Goal: Information Seeking & Learning: Learn about a topic

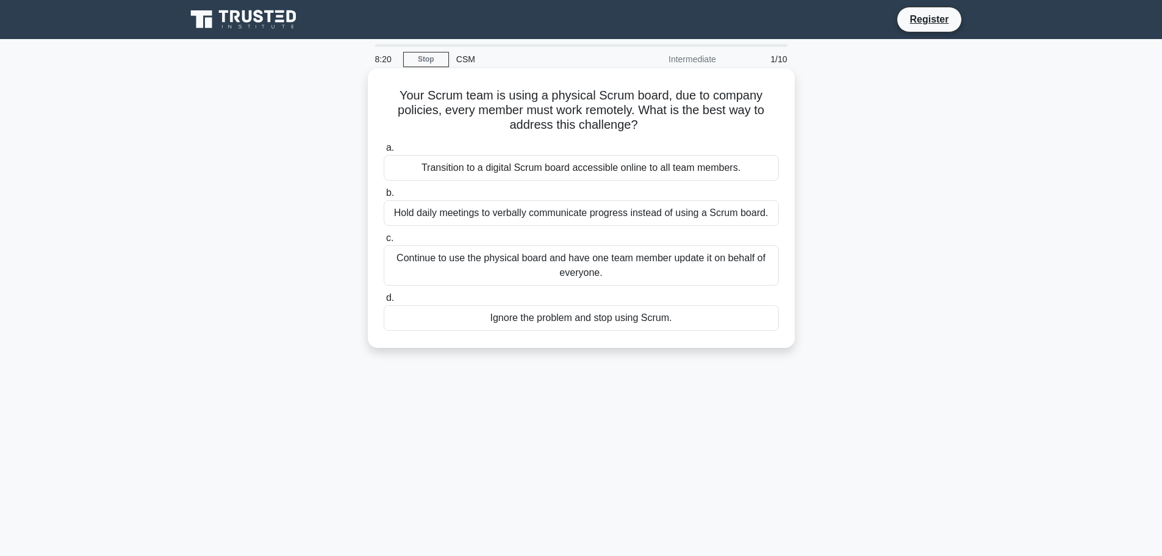
click at [468, 220] on div "Hold daily meetings to verbally communicate progress instead of using a Scrum b…" at bounding box center [581, 213] width 395 height 26
click at [384, 197] on input "b. Hold daily meetings to verbally communicate progress instead of using a Scru…" at bounding box center [384, 193] width 0 height 8
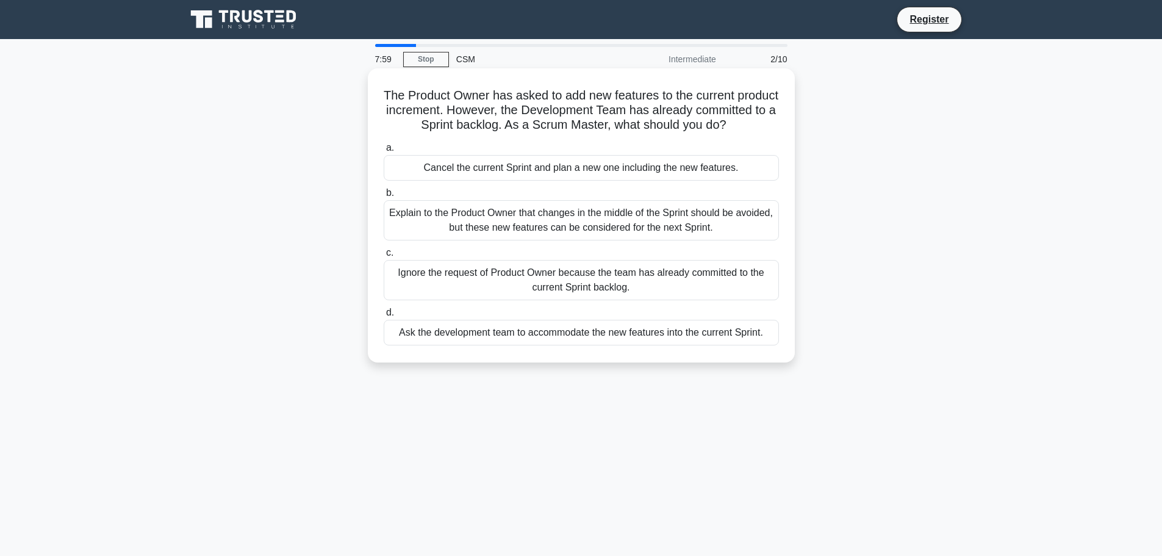
click at [469, 240] on div "Explain to the Product Owner that changes in the middle of the Sprint should be…" at bounding box center [581, 220] width 395 height 40
click at [384, 197] on input "b. Explain to the Product Owner that changes in the middle of the Sprint should…" at bounding box center [384, 193] width 0 height 8
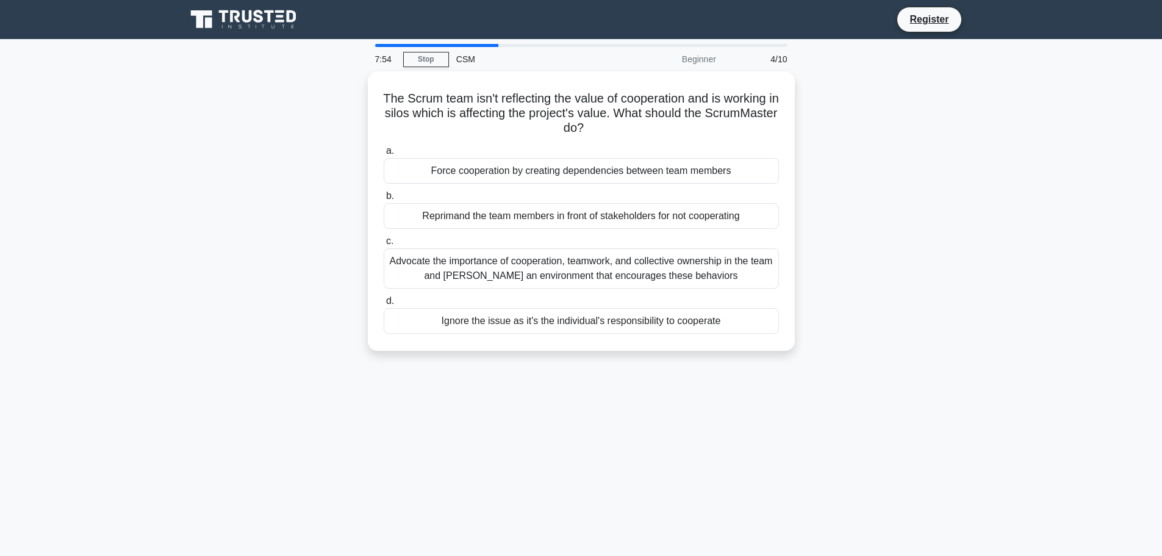
click at [212, 222] on div "The Scrum team isn't reflecting the value of cooperation and is working in silo…" at bounding box center [581, 218] width 805 height 294
click at [887, 170] on div "The Scrum team isn't reflecting the value of cooperation and is working in silo…" at bounding box center [581, 218] width 805 height 294
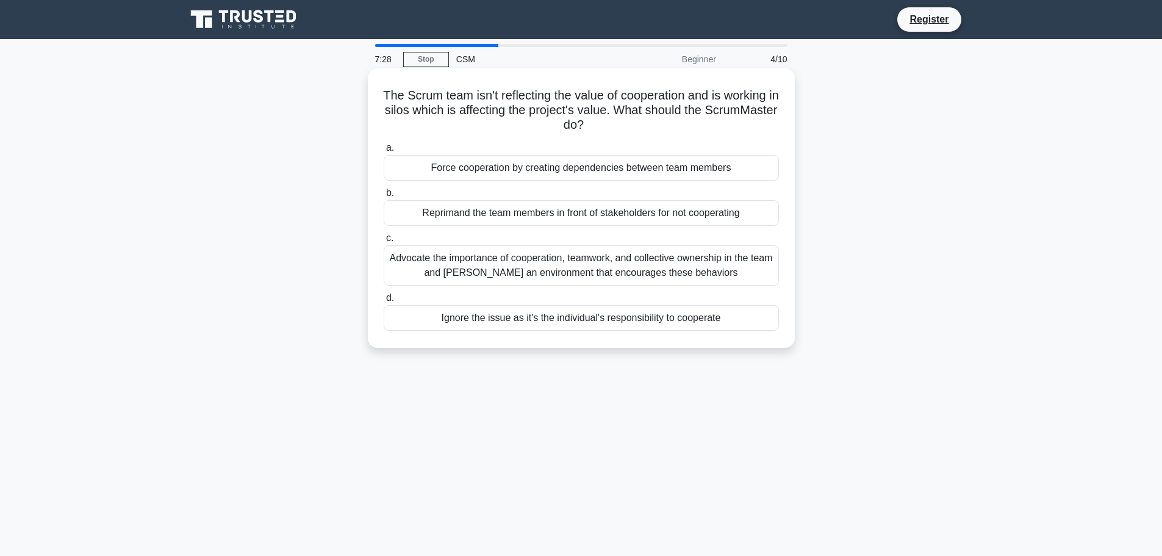
click at [713, 270] on div "Advocate the importance of cooperation, teamwork, and collective ownership in t…" at bounding box center [581, 265] width 395 height 40
click at [384, 242] on input "c. Advocate the importance of cooperation, teamwork, and collective ownership i…" at bounding box center [384, 238] width 0 height 8
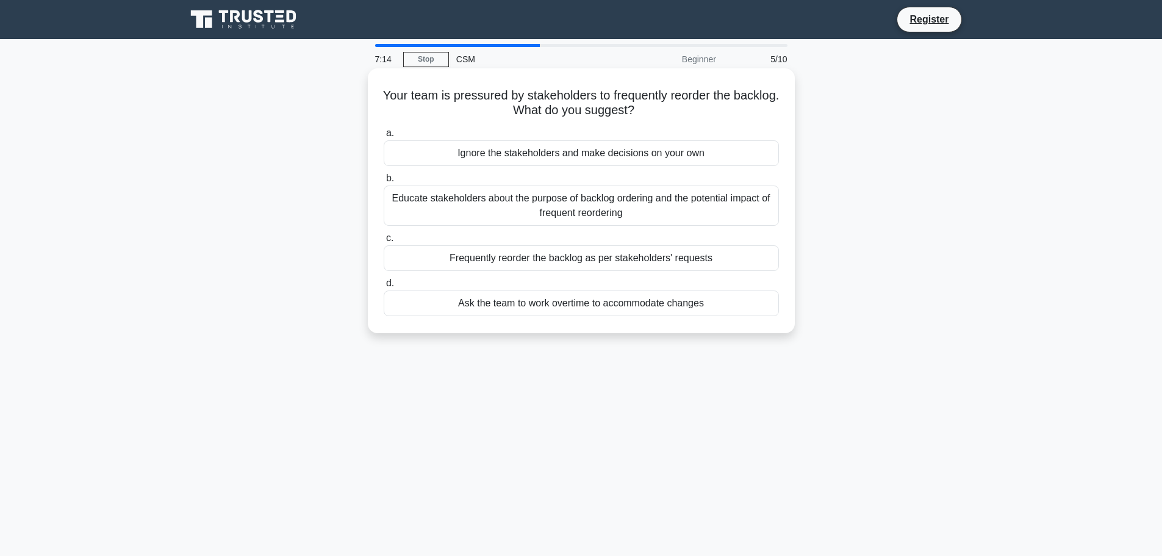
click at [737, 208] on div "Educate stakeholders about the purpose of backlog ordering and the potential im…" at bounding box center [581, 205] width 395 height 40
click at [384, 182] on input "b. Educate stakeholders about the purpose of backlog ordering and the potential…" at bounding box center [384, 178] width 0 height 8
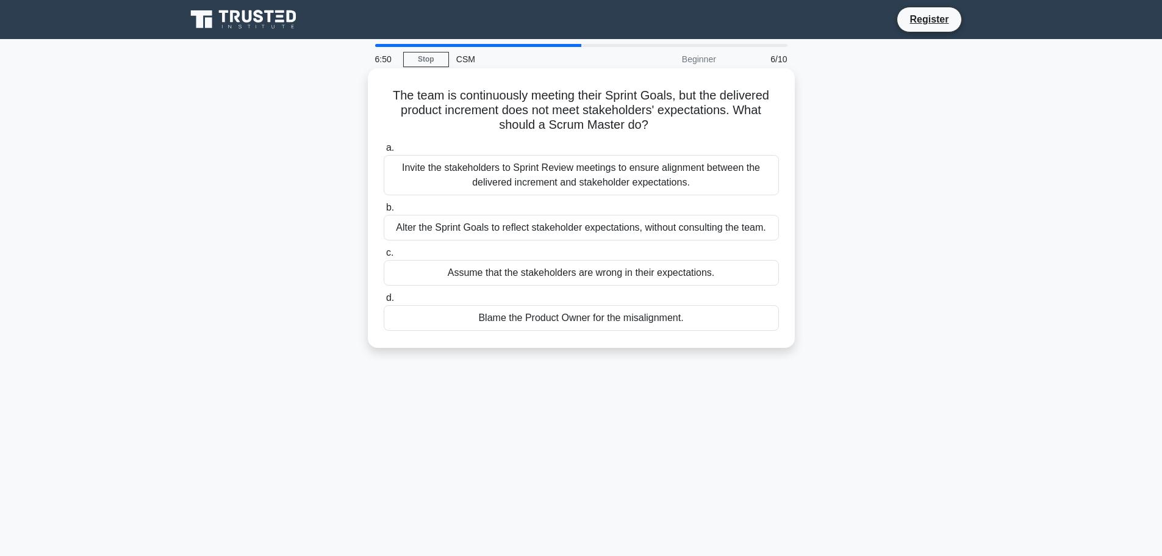
click at [701, 163] on div "Invite the stakeholders to Sprint Review meetings to ensure alignment between t…" at bounding box center [581, 175] width 395 height 40
click at [384, 152] on input "a. Invite the stakeholders to Sprint Review meetings to ensure alignment betwee…" at bounding box center [384, 148] width 0 height 8
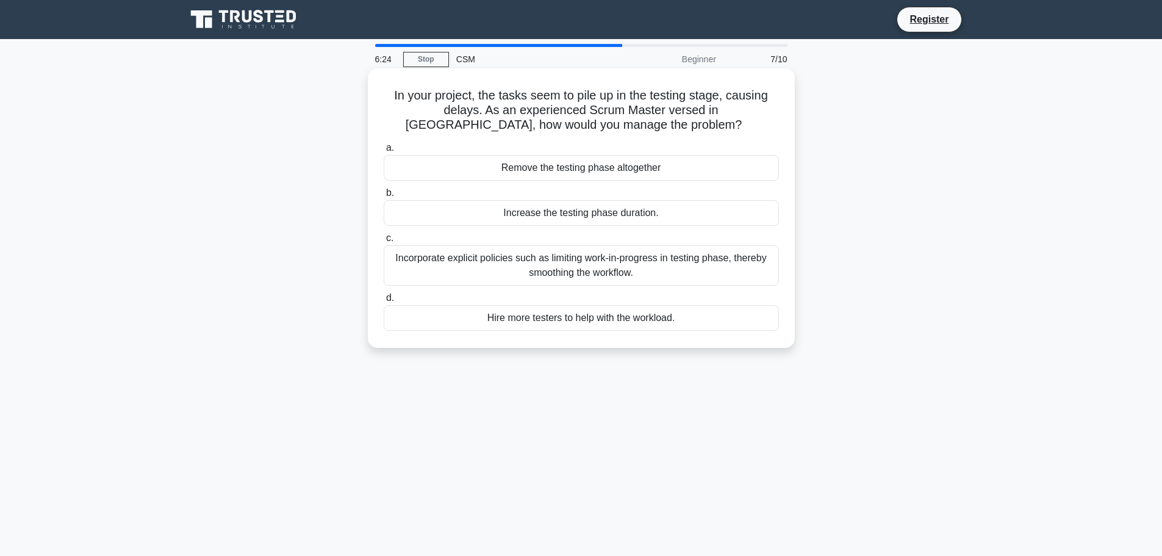
click at [633, 264] on div "Incorporate explicit policies such as limiting work-in-progress in testing phas…" at bounding box center [581, 265] width 395 height 40
click at [384, 242] on input "c. Incorporate explicit policies such as limiting work-in-progress in testing p…" at bounding box center [384, 238] width 0 height 8
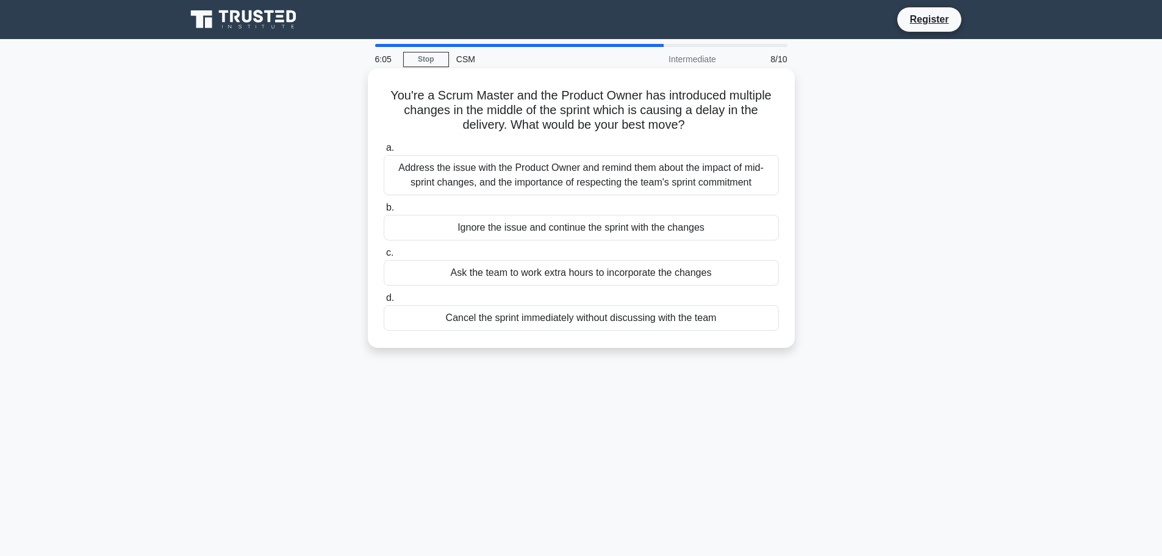
click at [697, 168] on div "Address the issue with the Product Owner and remind them about the impact of mi…" at bounding box center [581, 175] width 395 height 40
click at [384, 152] on input "a. Address the issue with the Product Owner and remind them about the impact of…" at bounding box center [384, 148] width 0 height 8
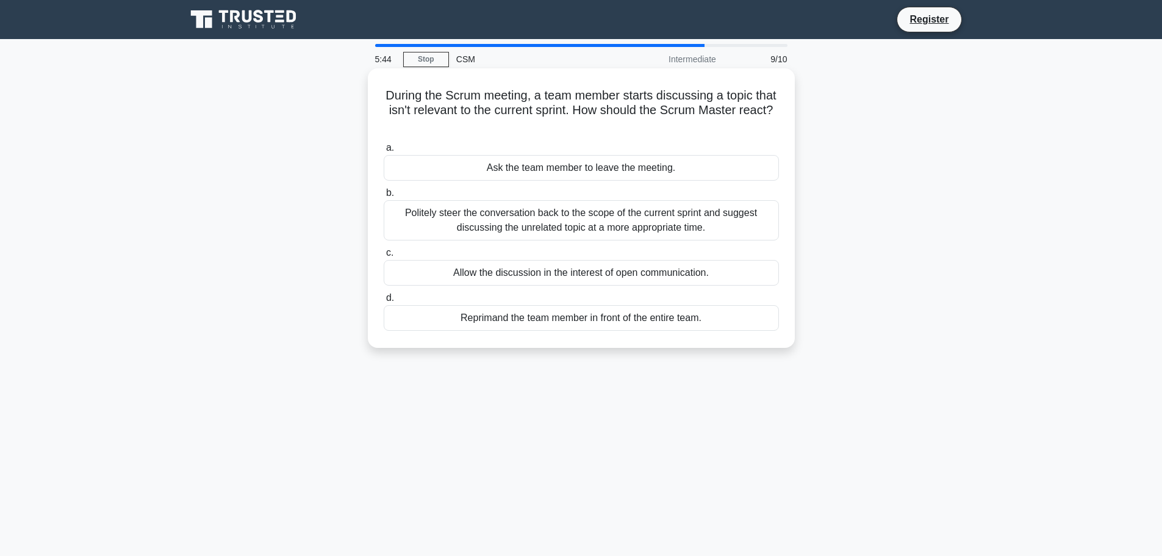
click at [722, 212] on div "Politely steer the conversation back to the scope of the current sprint and sug…" at bounding box center [581, 220] width 395 height 40
click at [384, 197] on input "b. Politely steer the conversation back to the scope of the current sprint and …" at bounding box center [384, 193] width 0 height 8
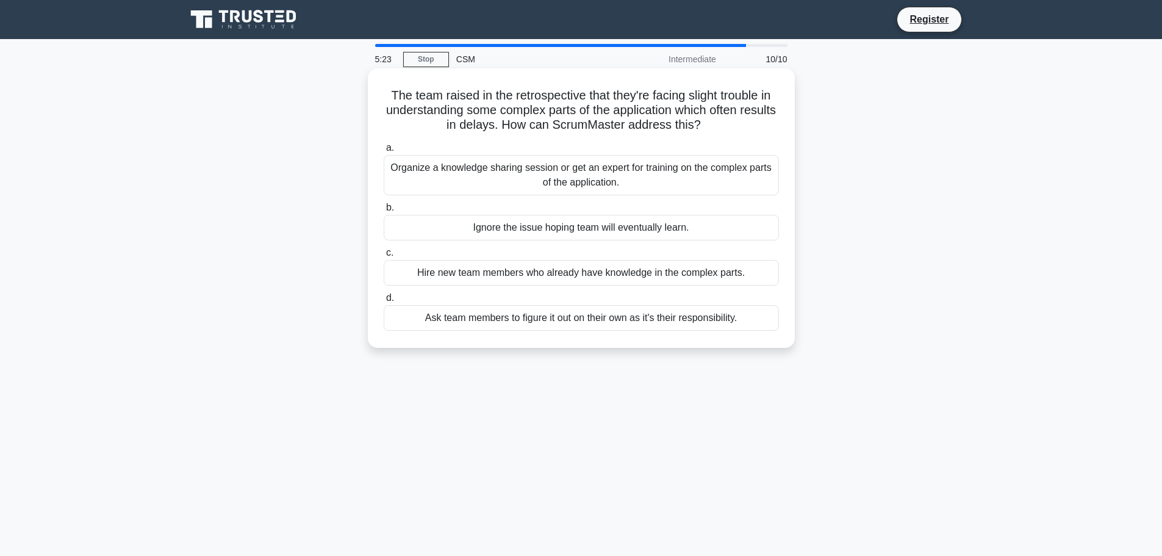
click at [682, 168] on div "Organize a knowledge sharing session or get an expert for training on the compl…" at bounding box center [581, 175] width 395 height 40
click at [384, 152] on input "a. Organize a knowledge sharing session or get an expert for training on the co…" at bounding box center [384, 148] width 0 height 8
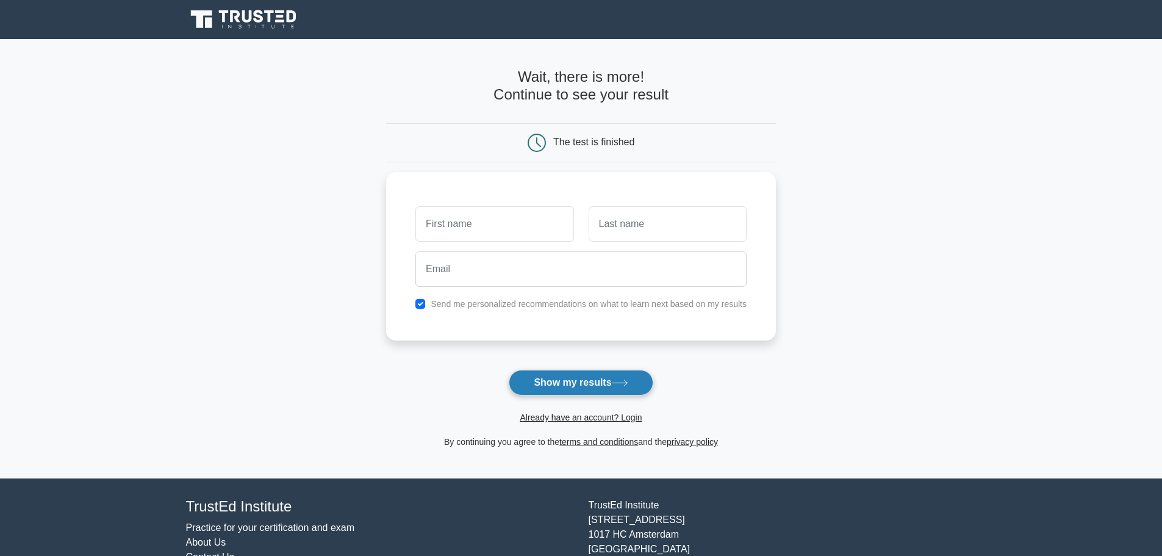
click at [528, 374] on button "Show my results" at bounding box center [581, 383] width 144 height 26
type input "abu"
type input "rahim"
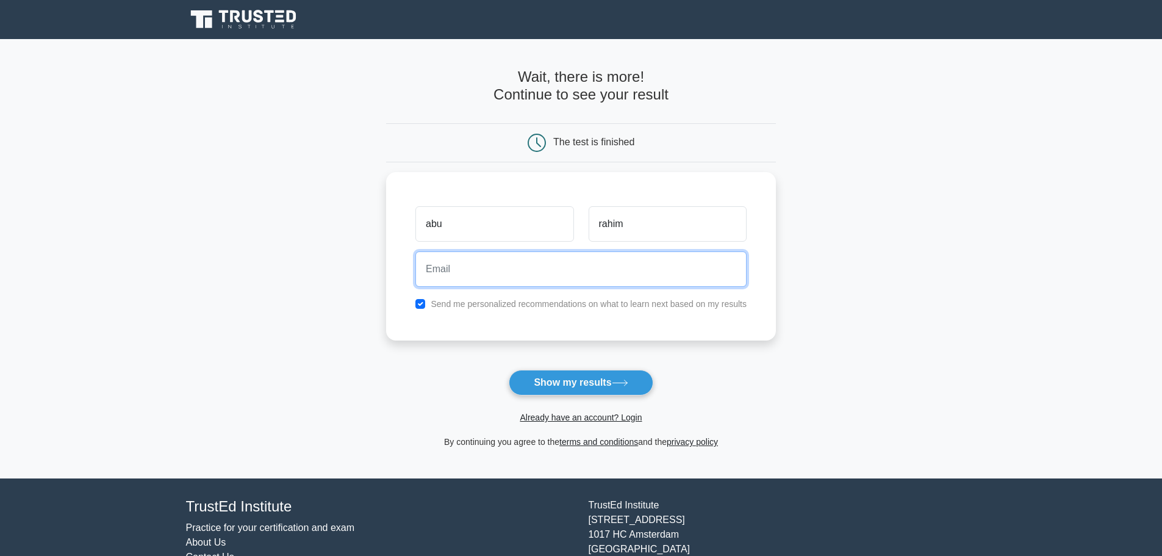
paste input "disposal@yopmail.com"
type input "disposal@yopmail.com"
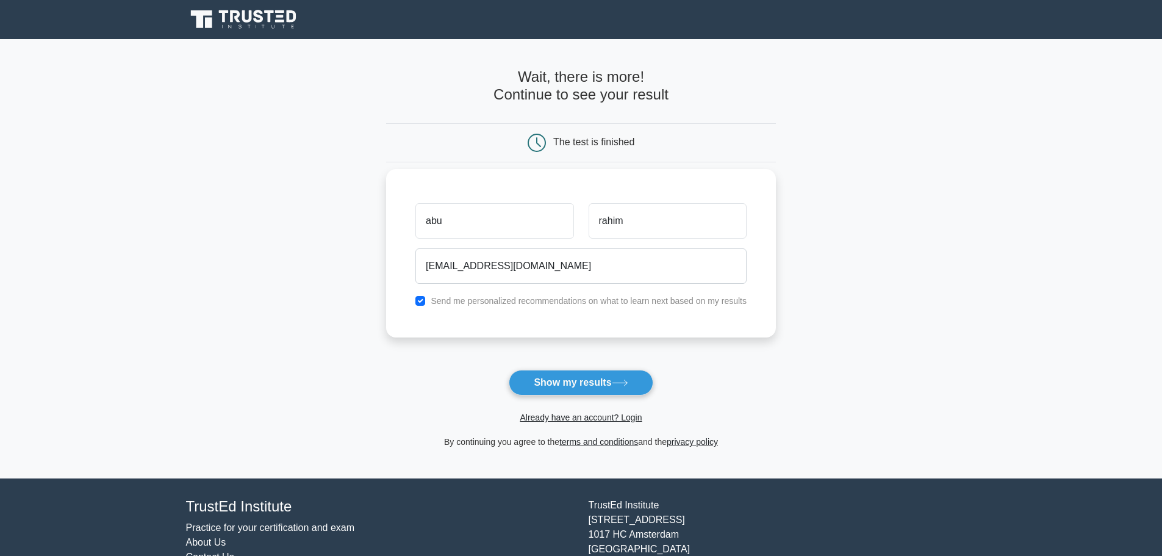
click at [535, 303] on label "Send me personalized recommendations on what to learn next based on my results" at bounding box center [589, 301] width 316 height 10
click at [421, 301] on input "checkbox" at bounding box center [420, 301] width 10 height 10
checkbox input "false"
click at [564, 387] on button "Show my results" at bounding box center [581, 383] width 144 height 26
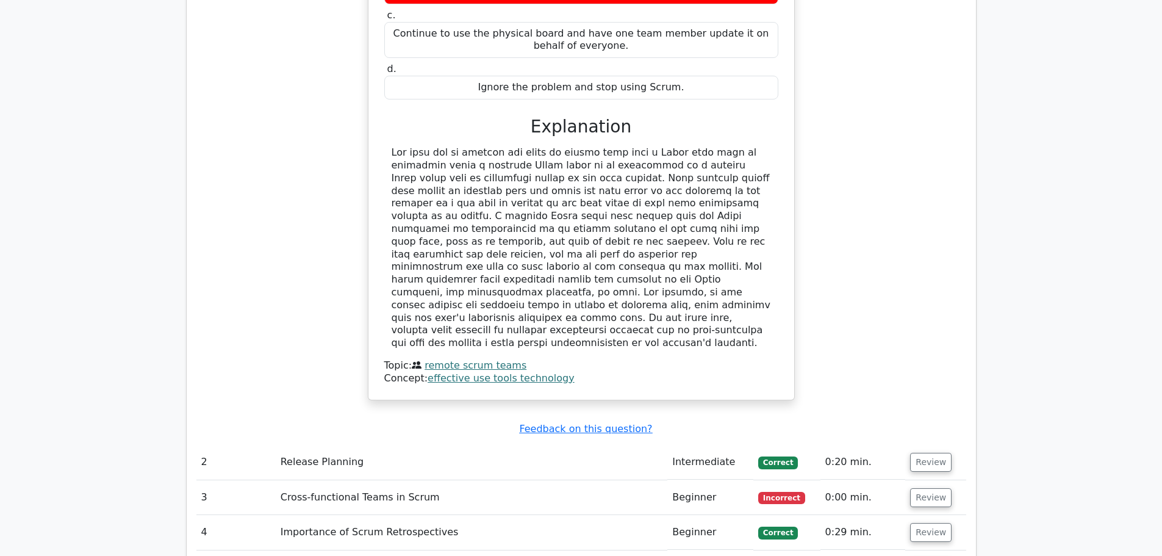
scroll to position [1464, 0]
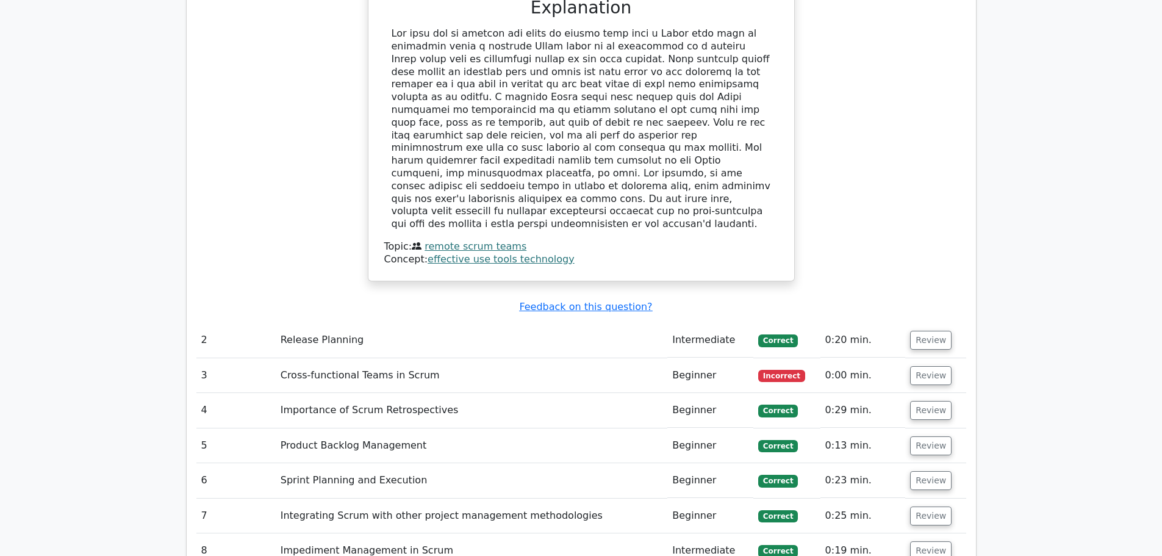
click at [411, 358] on td "Cross-functional Teams in Scrum" at bounding box center [472, 375] width 392 height 35
click at [935, 366] on button "Review" at bounding box center [930, 375] width 41 height 19
click at [919, 366] on button "Review" at bounding box center [930, 375] width 41 height 19
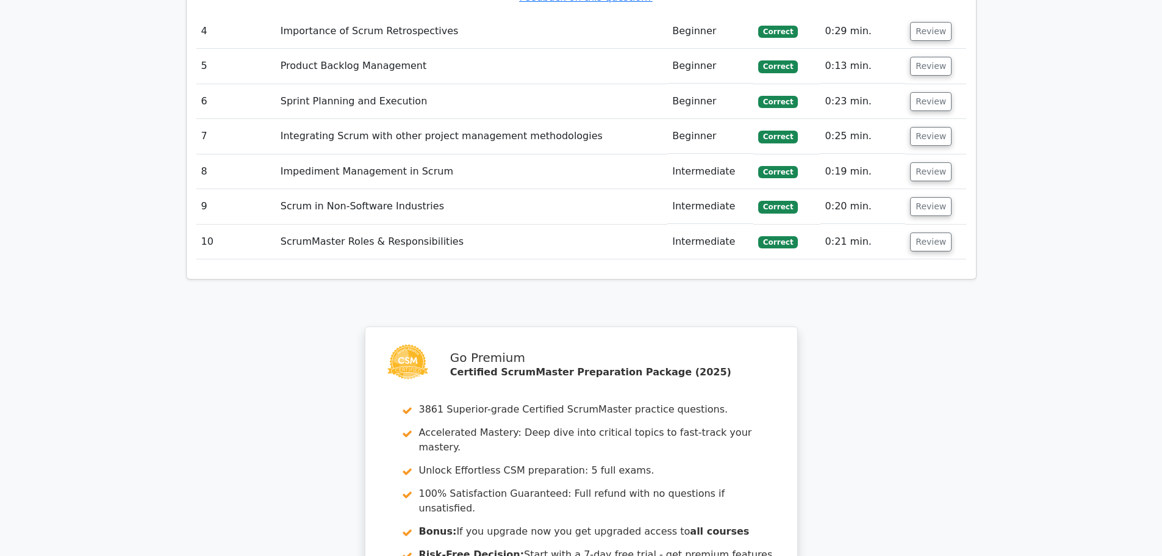
scroll to position [2591, 0]
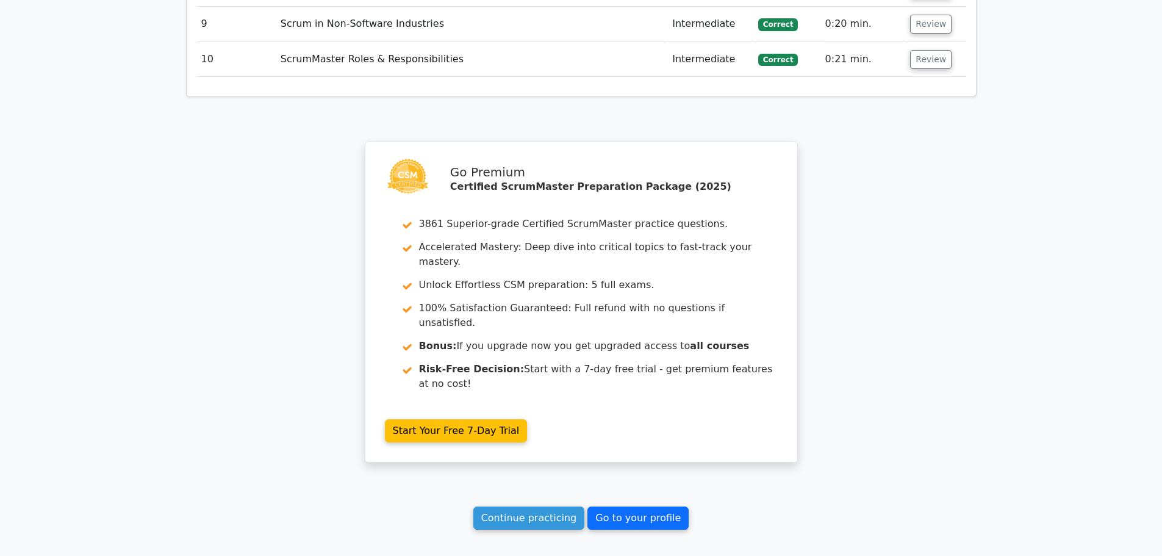
click at [651, 506] on link "Go to your profile" at bounding box center [637, 517] width 101 height 23
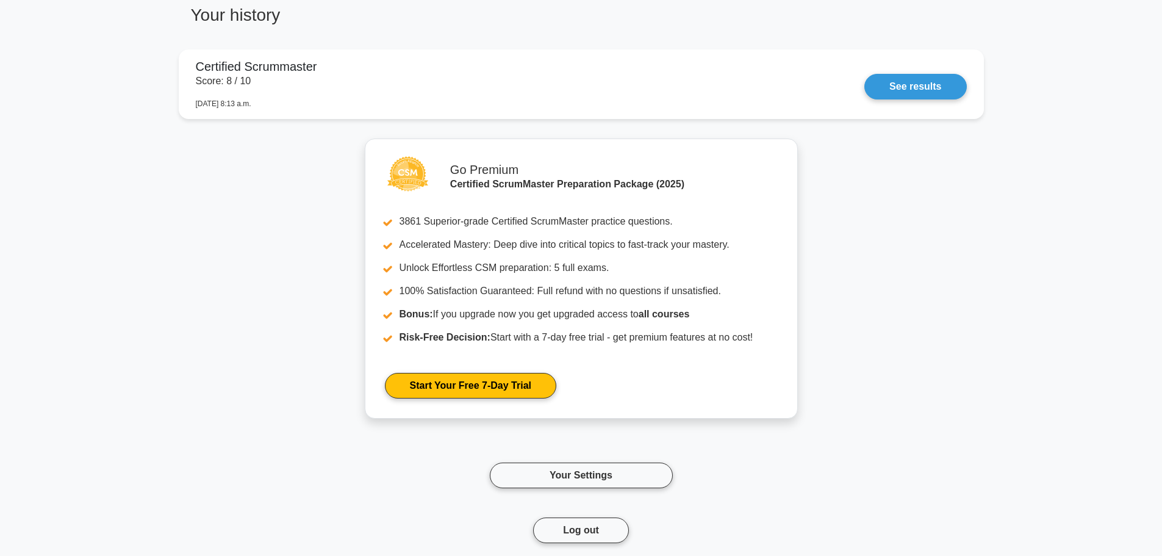
scroll to position [1034, 0]
